Goal: Understand process/instructions: Learn how to perform a task or action

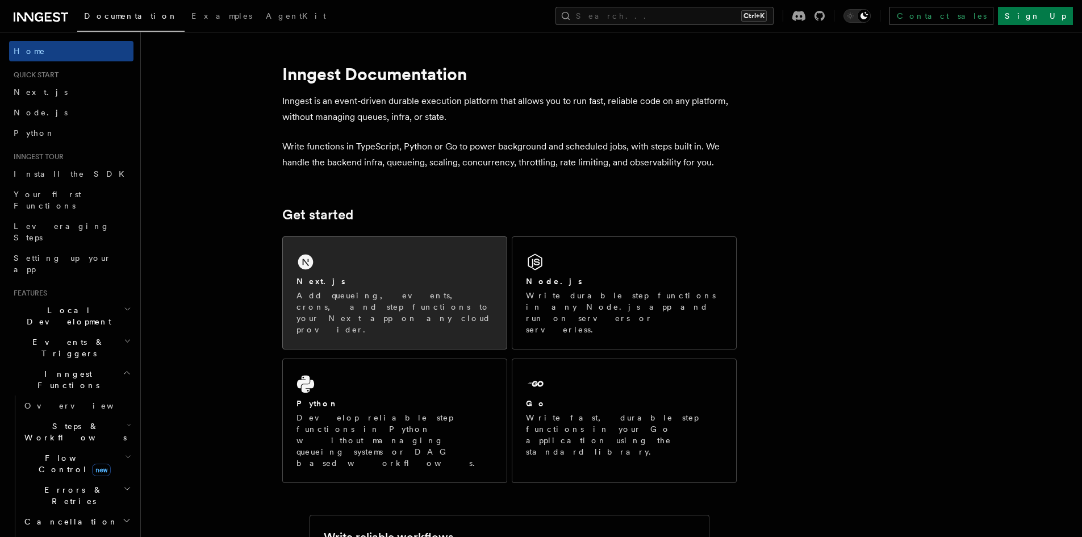
click at [353, 285] on div "Next.js" at bounding box center [395, 282] width 197 height 12
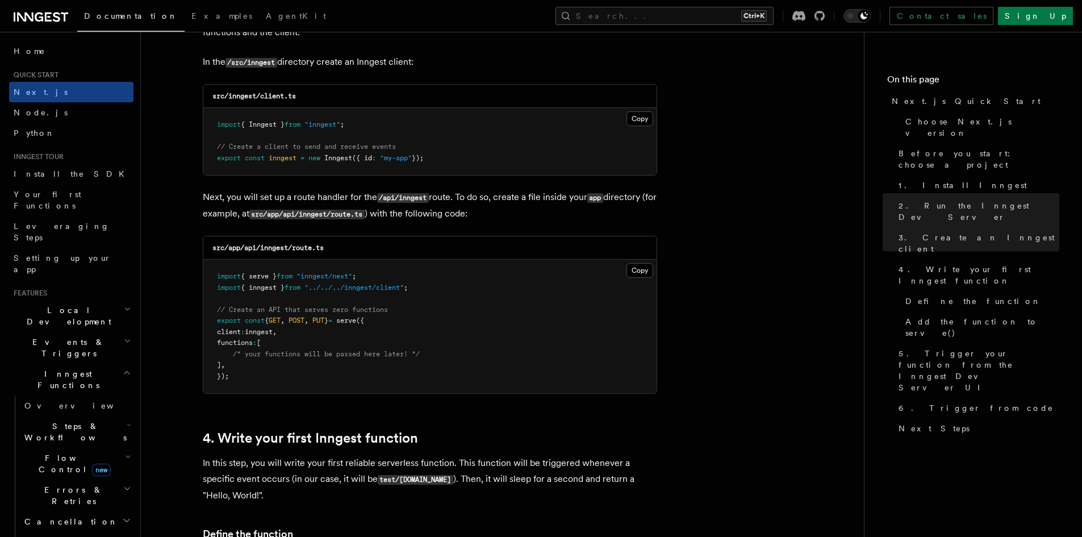
scroll to position [1451, 0]
click at [637, 266] on button "Copy Copied" at bounding box center [640, 269] width 27 height 15
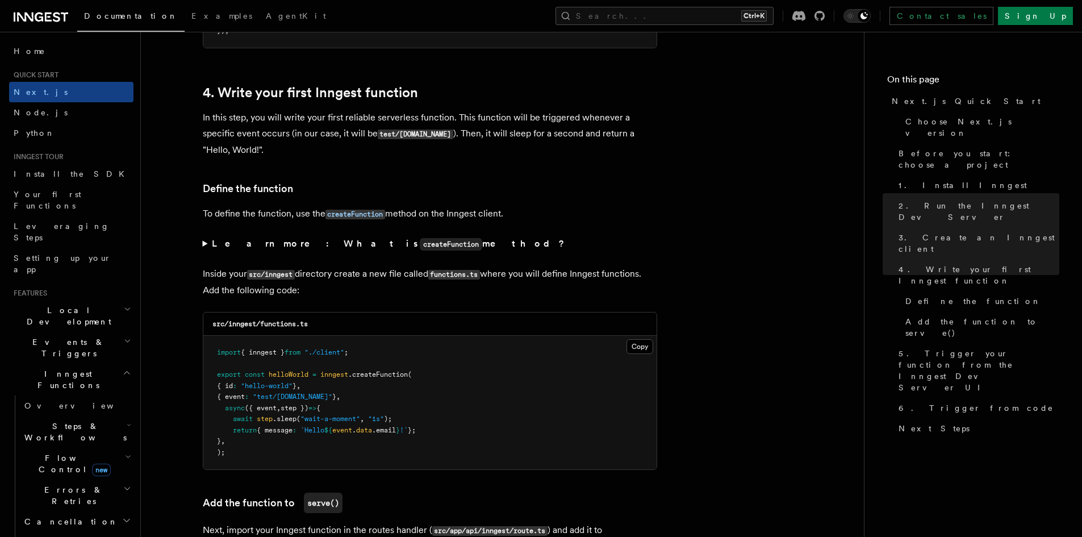
scroll to position [1824, 0]
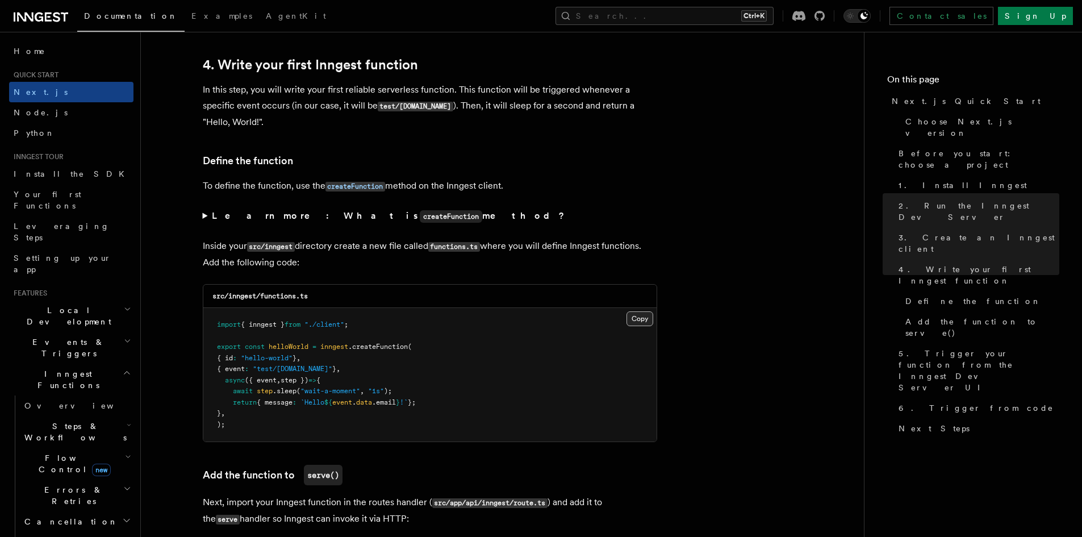
click at [643, 318] on button "Copy Copied" at bounding box center [640, 318] width 27 height 15
